Goal: Information Seeking & Learning: Find specific fact

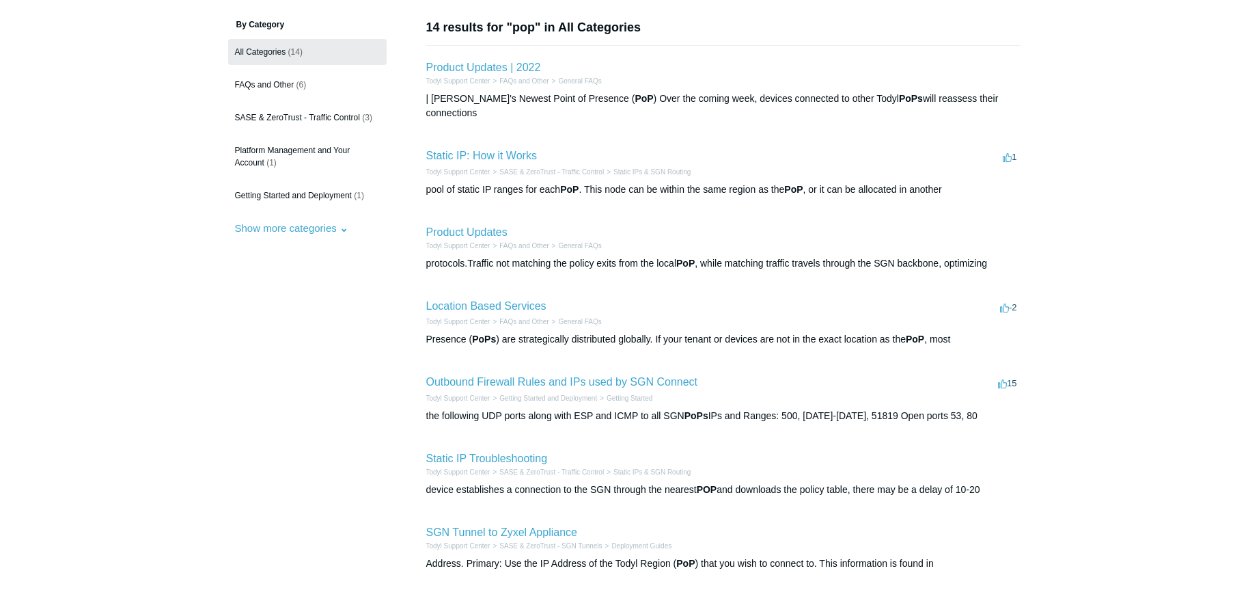
scroll to position [107, 0]
click at [502, 299] on link "Location Based Services" at bounding box center [486, 305] width 120 height 12
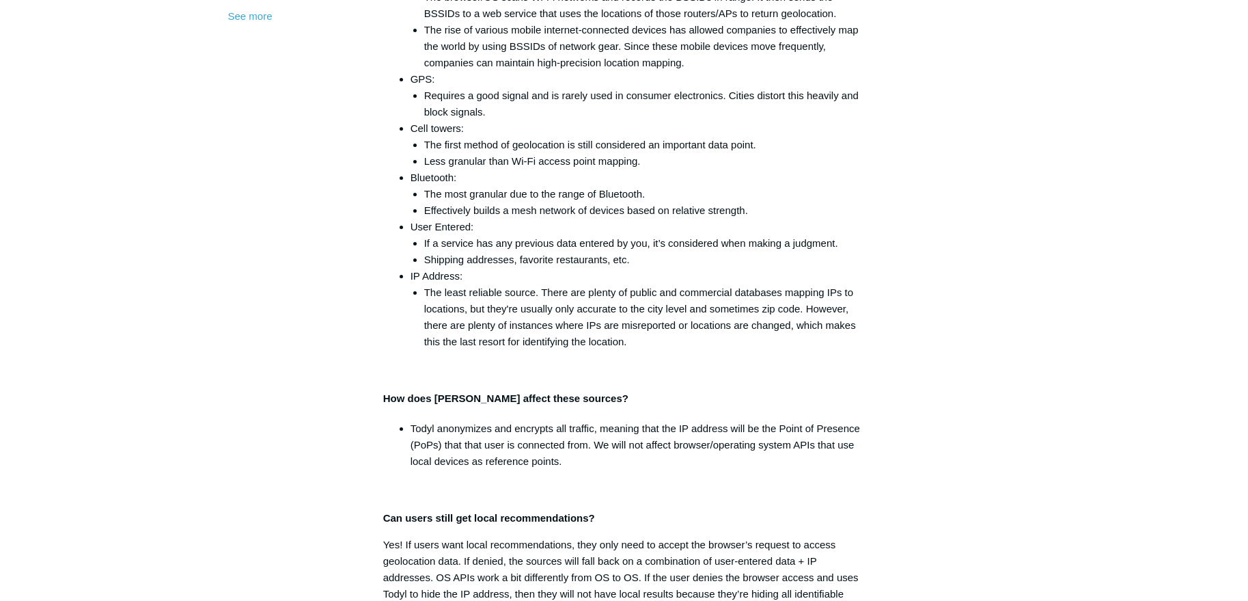
scroll to position [660, 0]
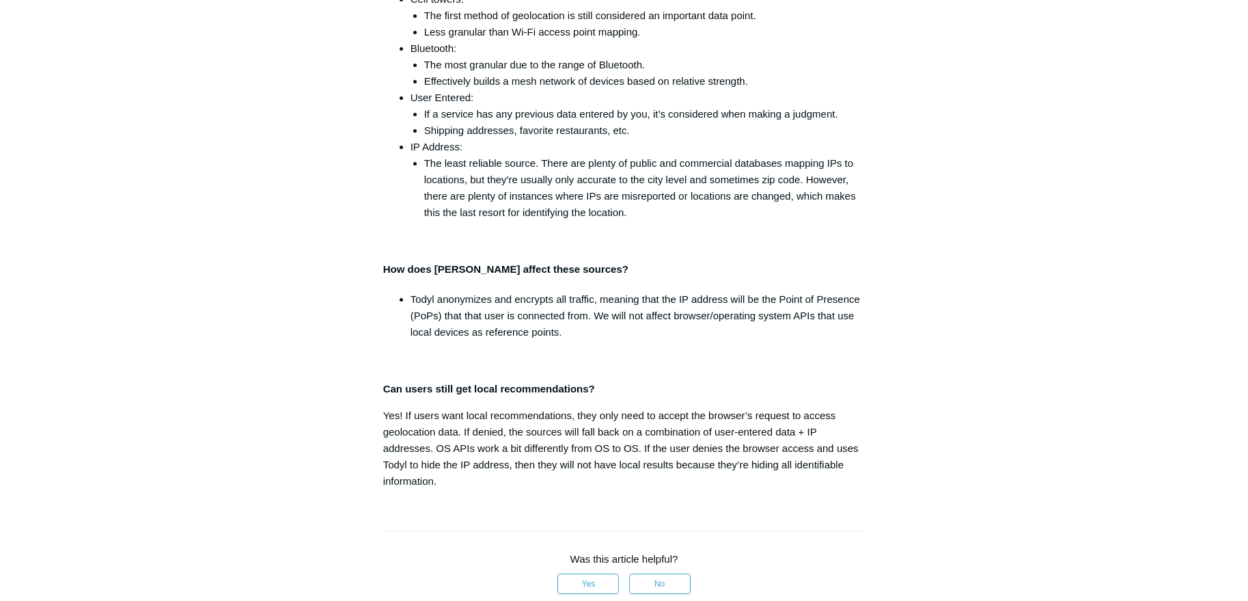
click at [103, 426] on main "Todyl Support Center FAQs and Other General FAQs Articles in this section Produ…" at bounding box center [624, 171] width 1248 height 1566
click at [238, 344] on aside "Articles in this section Product Updates Pricing and Packaging ACL Update Packa…" at bounding box center [295, 202] width 135 height 1477
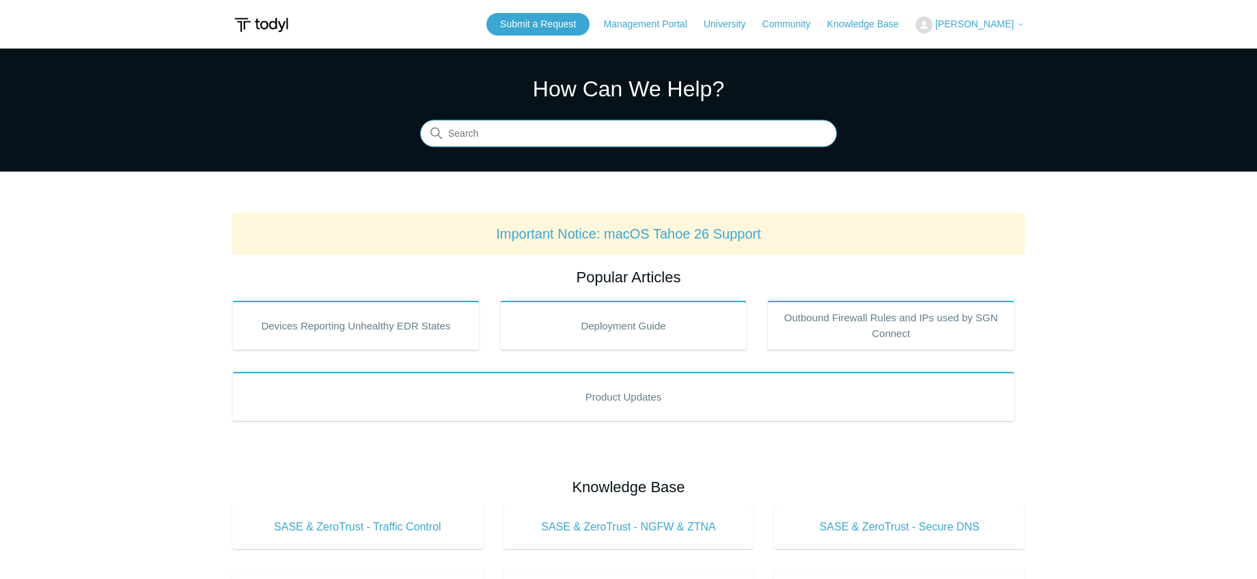
click at [558, 126] on input "Search" at bounding box center [628, 133] width 417 height 27
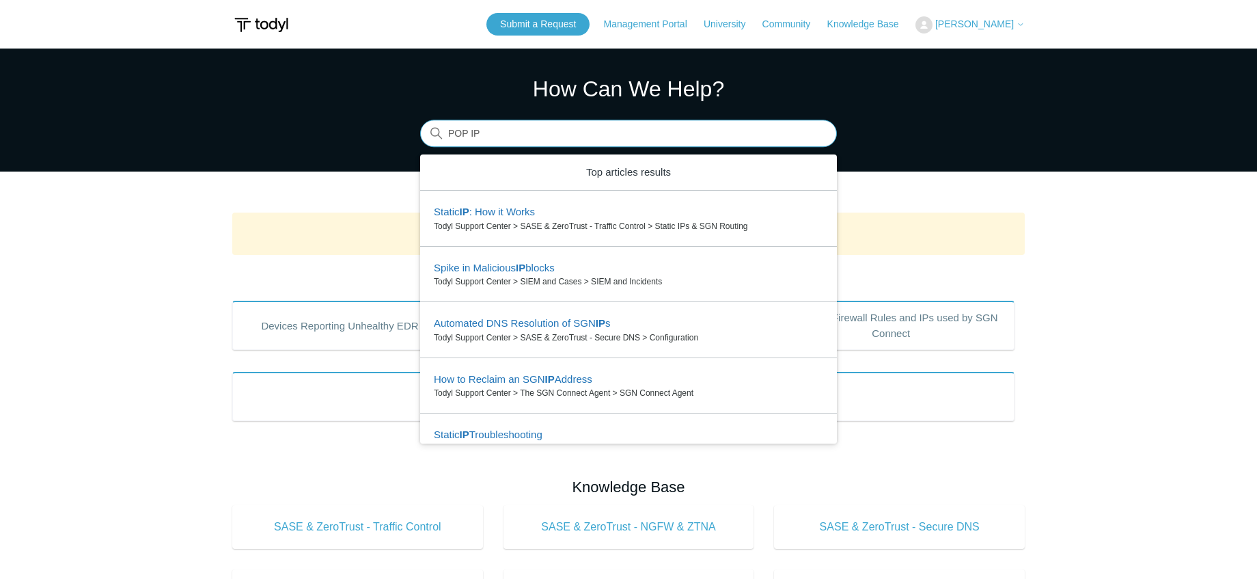
scroll to position [85, 0]
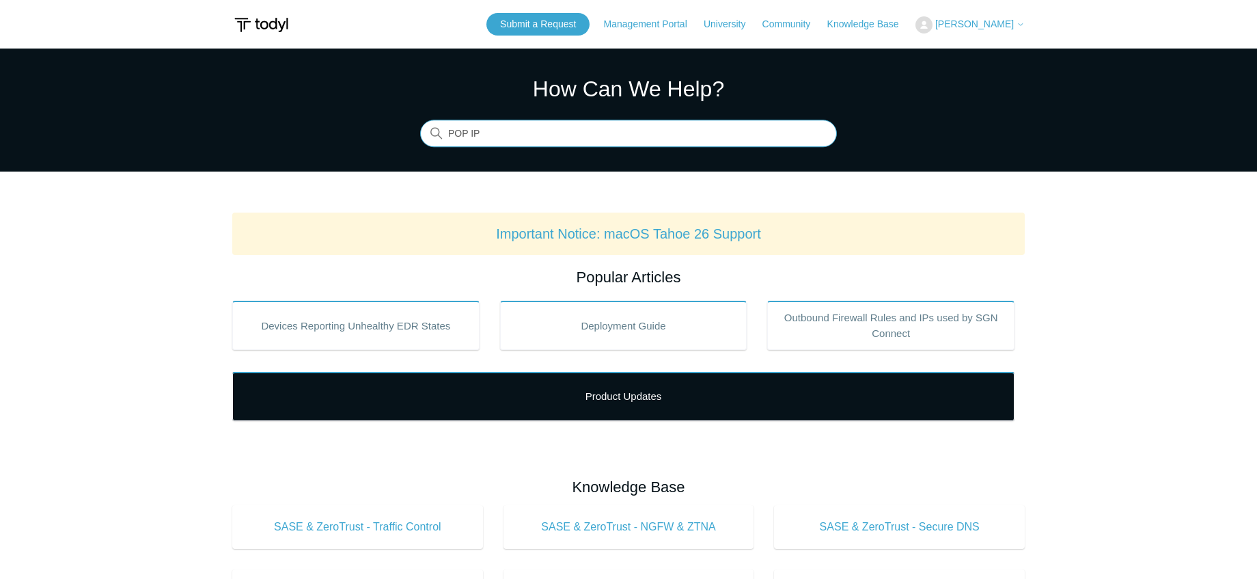
type input "POP IP"
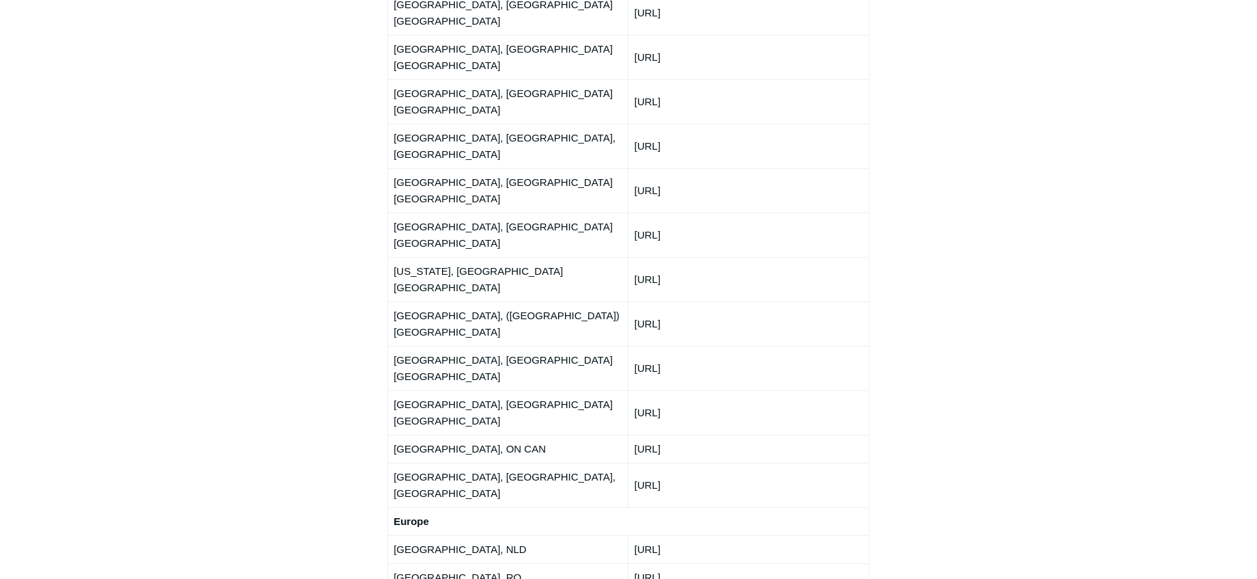
scroll to position [1622, 0]
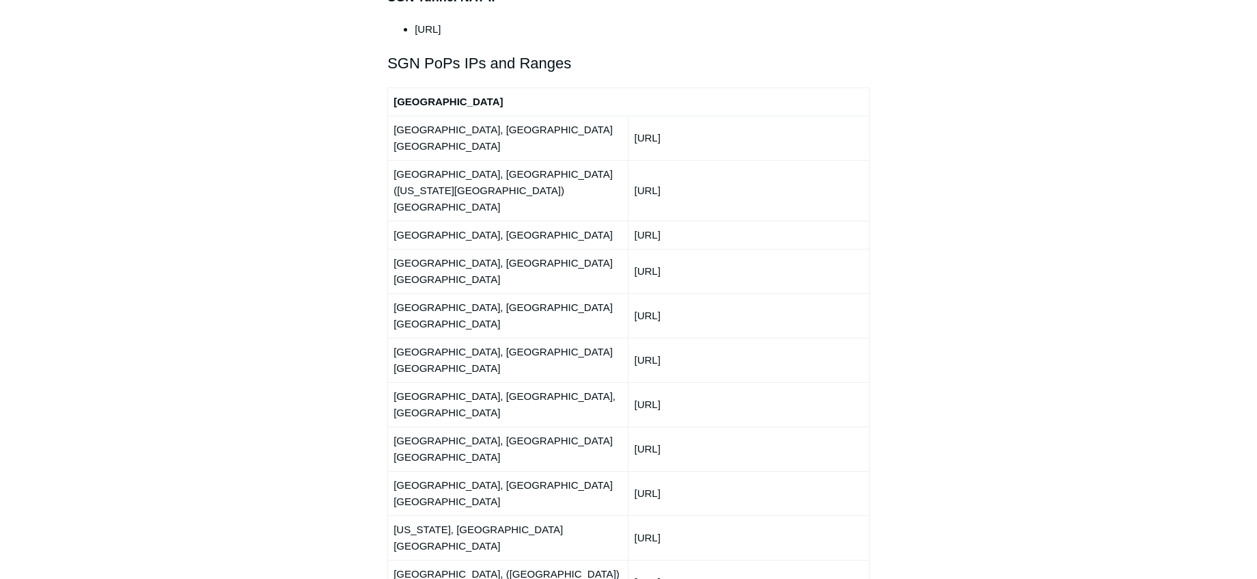
click at [721, 338] on td "[URL]" at bounding box center [749, 360] width 241 height 44
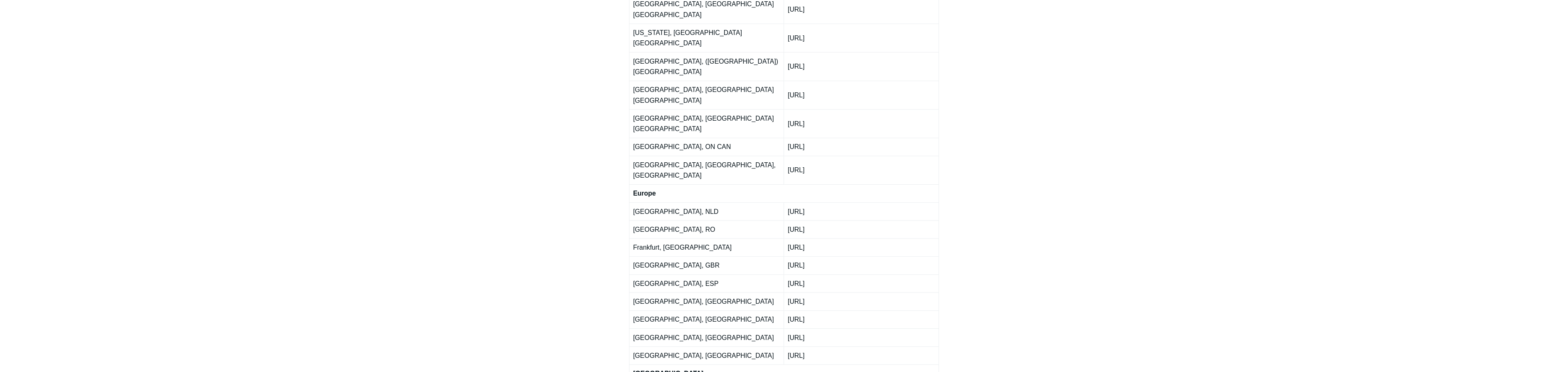
scroll to position [1087, 0]
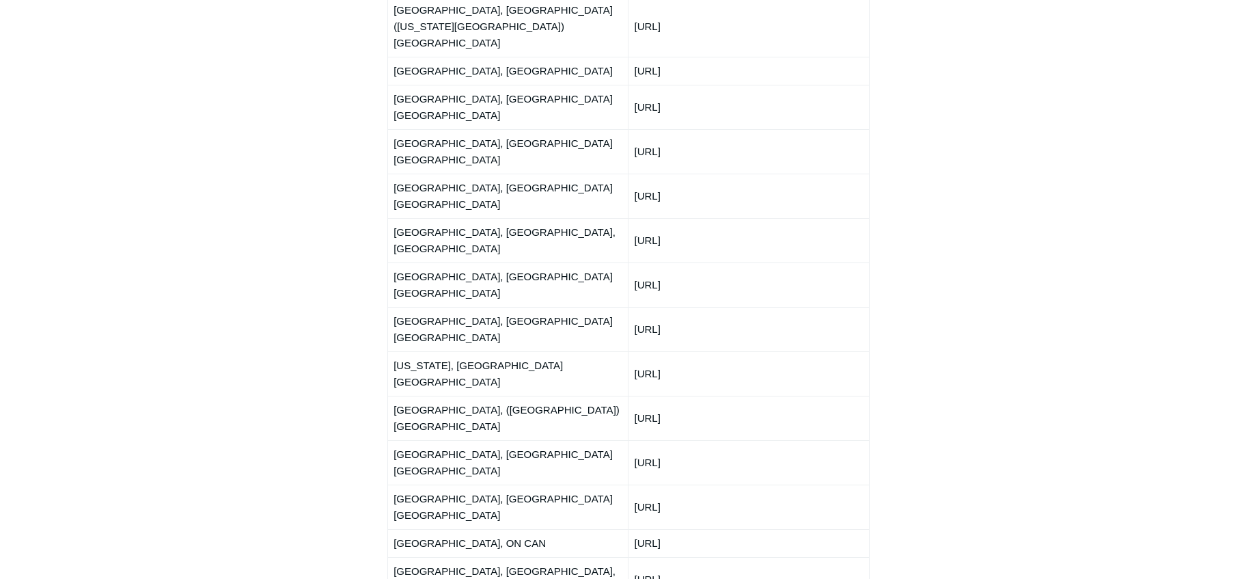
click at [1084, 207] on main "Todyl Support Center Getting Started and Deployment Getting Started Articles in…" at bounding box center [628, 103] width 1257 height 3683
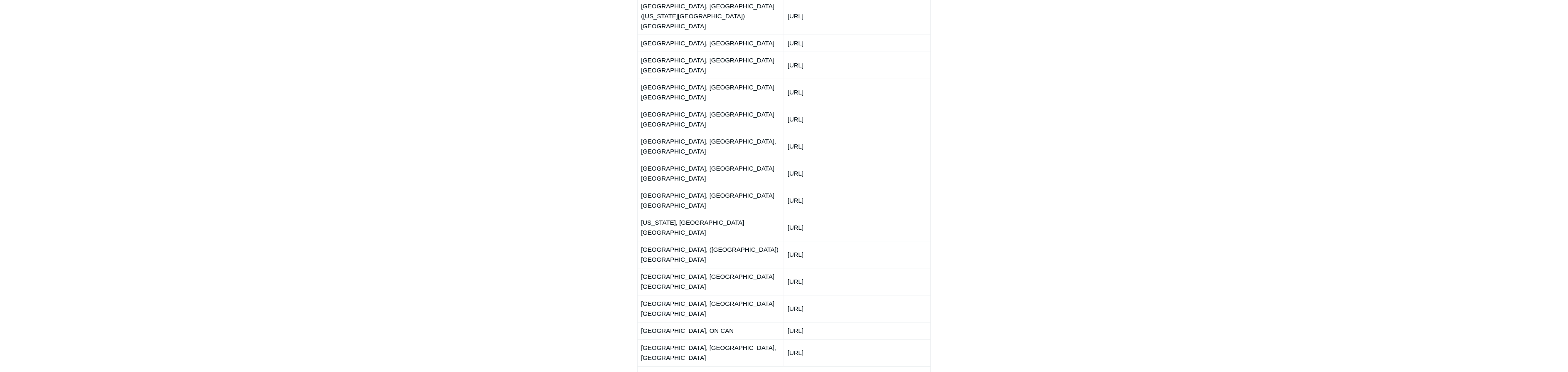
drag, startPoint x: 844, startPoint y: 61, endPoint x: 840, endPoint y: 60, distance: 4.1
click at [765, 133] on td "66.198.230.0/24" at bounding box center [857, 146] width 147 height 27
drag, startPoint x: 837, startPoint y: 58, endPoint x: 786, endPoint y: 59, distance: 51.0
click at [765, 133] on td "66.198.230.0/24" at bounding box center [857, 146] width 147 height 27
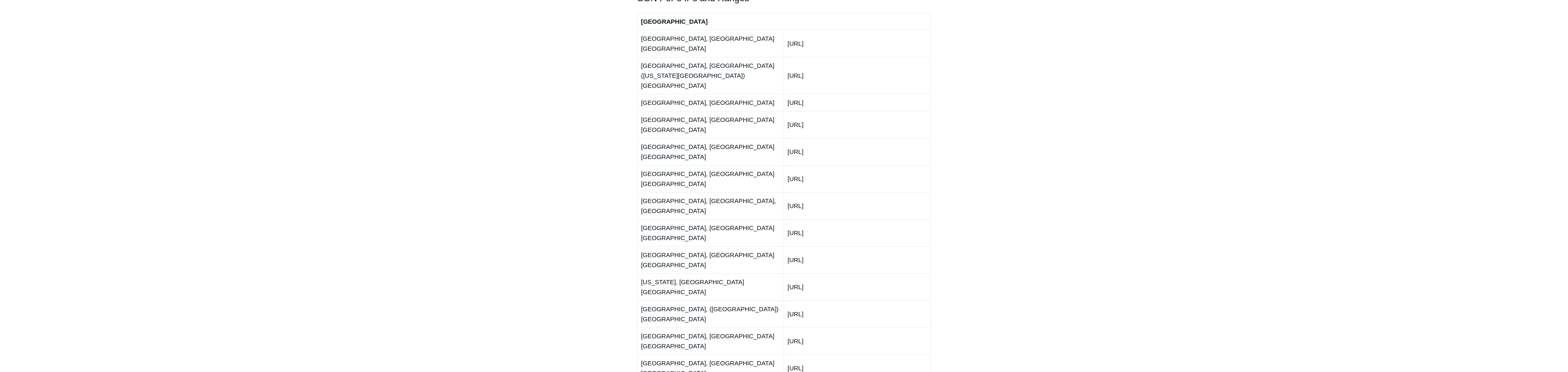
scroll to position [1025, 0]
copy td "66.198.230.0/24"
click at [765, 169] on td "150.252.244.0/24" at bounding box center [857, 182] width 147 height 27
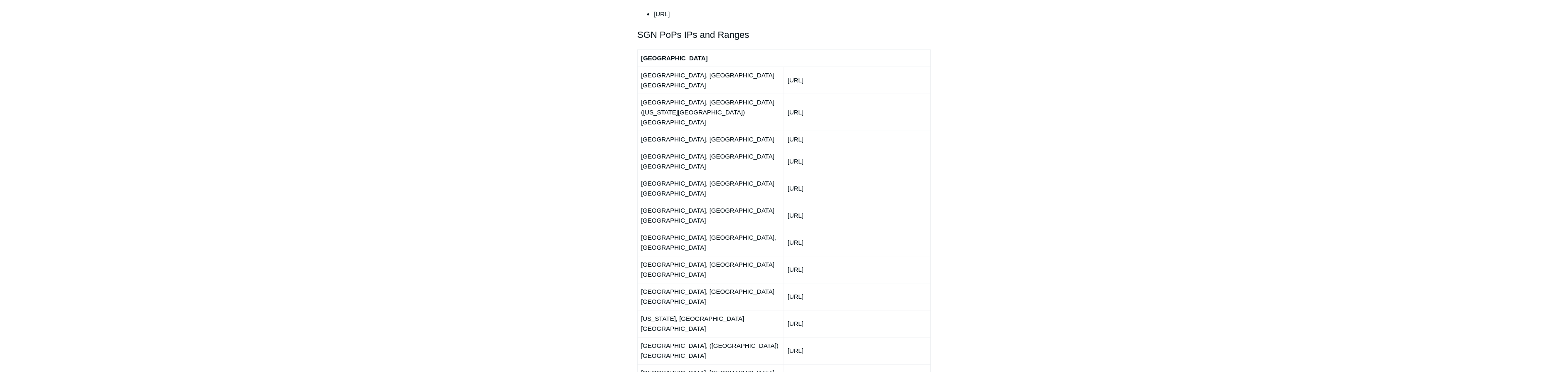
scroll to position [981, 0]
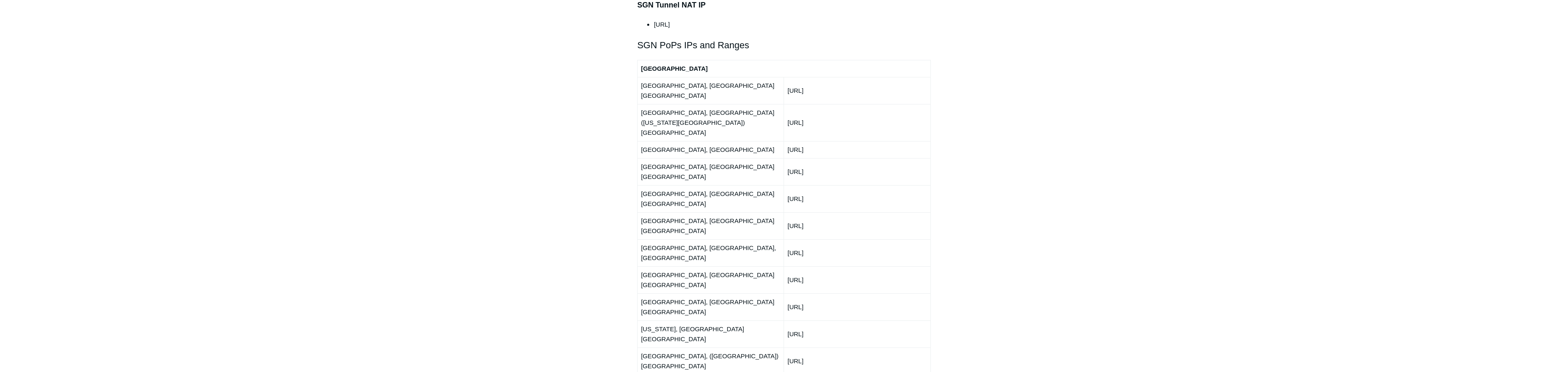
click at [765, 212] on td "150.252.244.0/24" at bounding box center [857, 225] width 147 height 27
